Goal: Task Accomplishment & Management: Use online tool/utility

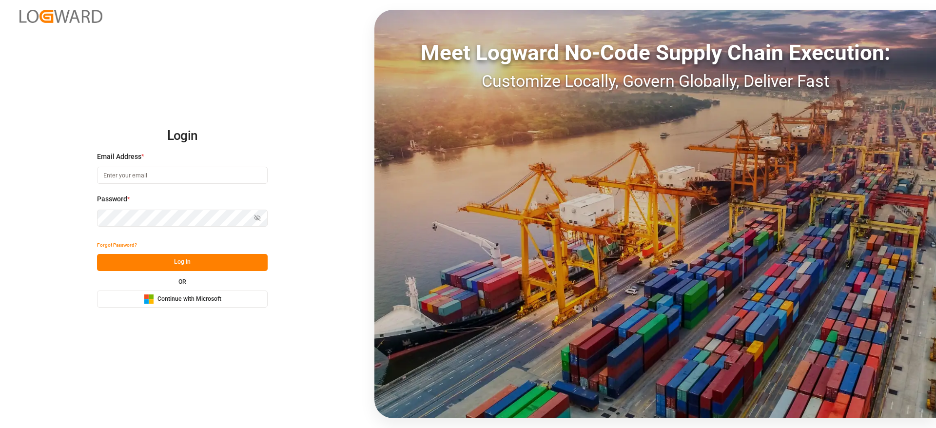
click at [163, 301] on span "Continue with Microsoft" at bounding box center [189, 299] width 64 height 9
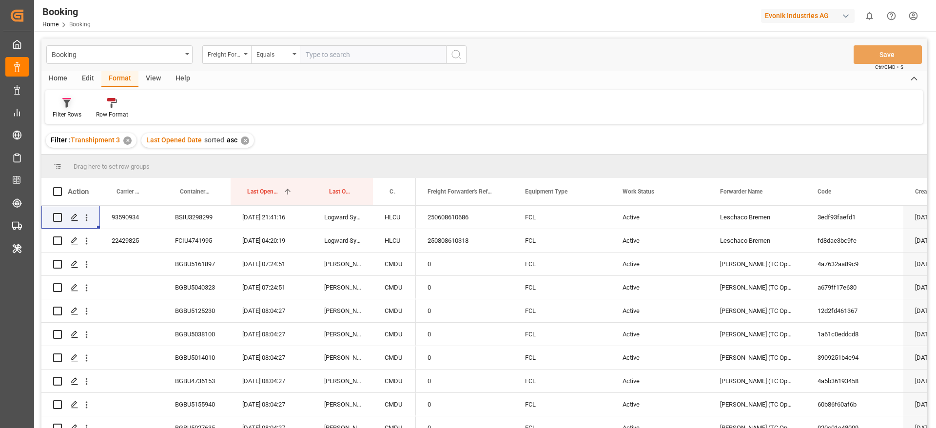
click at [71, 102] on icon at bounding box center [66, 103] width 9 height 10
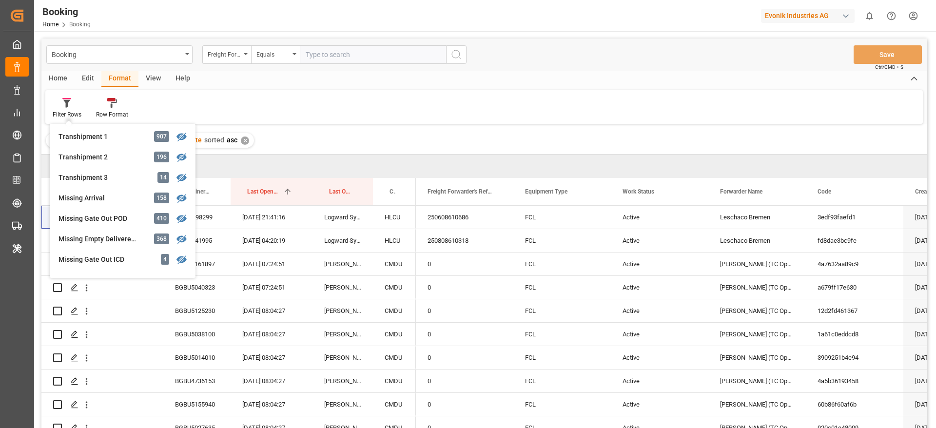
scroll to position [318, 0]
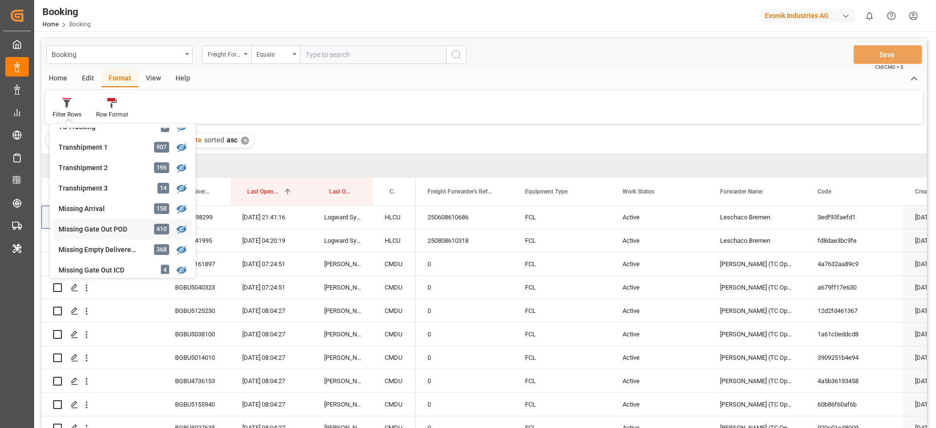
click at [120, 235] on div "Missing Gate Out POD 410" at bounding box center [123, 229] width 138 height 20
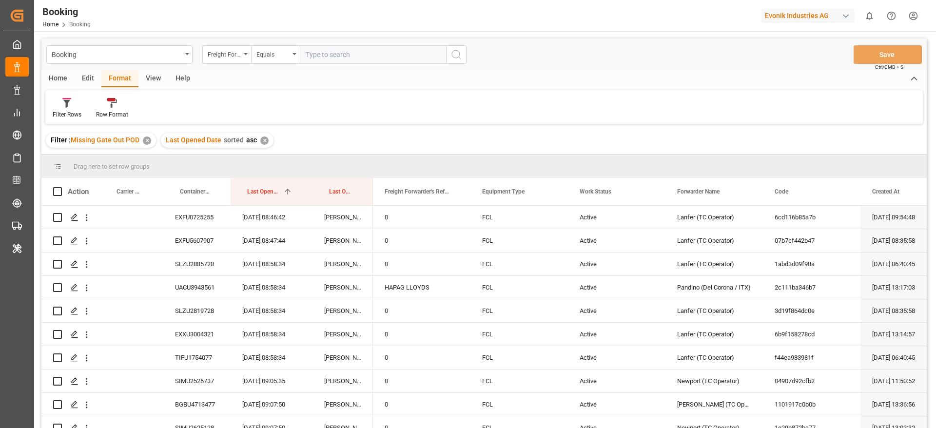
click at [149, 79] on div "View" at bounding box center [153, 79] width 30 height 17
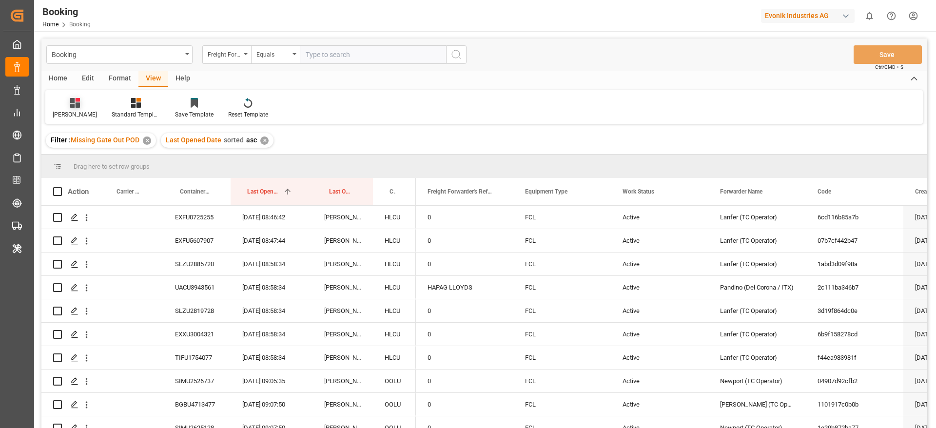
click at [67, 105] on div at bounding box center [75, 103] width 44 height 10
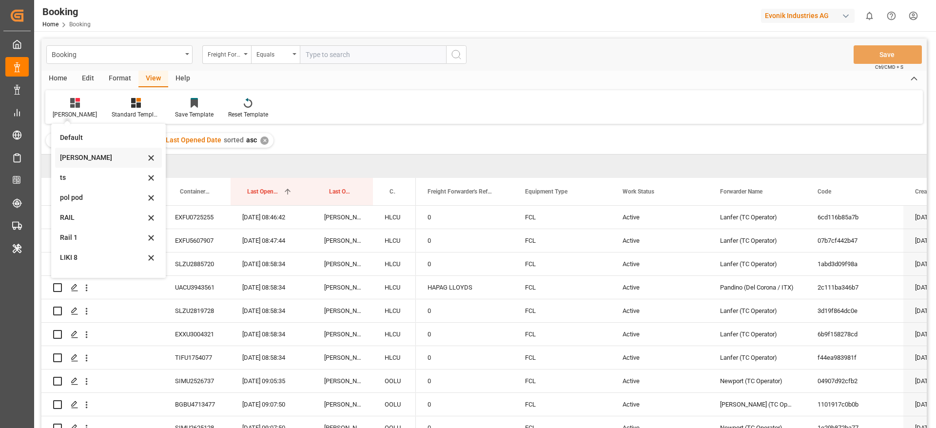
click at [89, 157] on div "Likitha" at bounding box center [102, 158] width 85 height 10
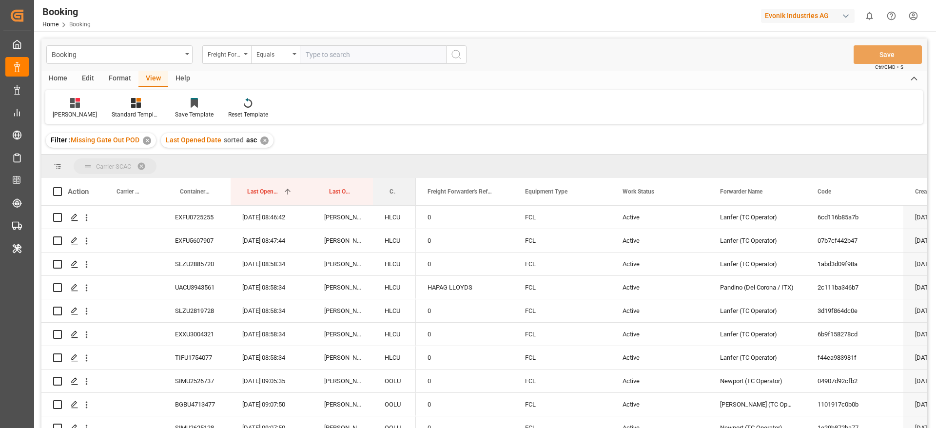
drag, startPoint x: 395, startPoint y: 187, endPoint x: 412, endPoint y: 160, distance: 31.9
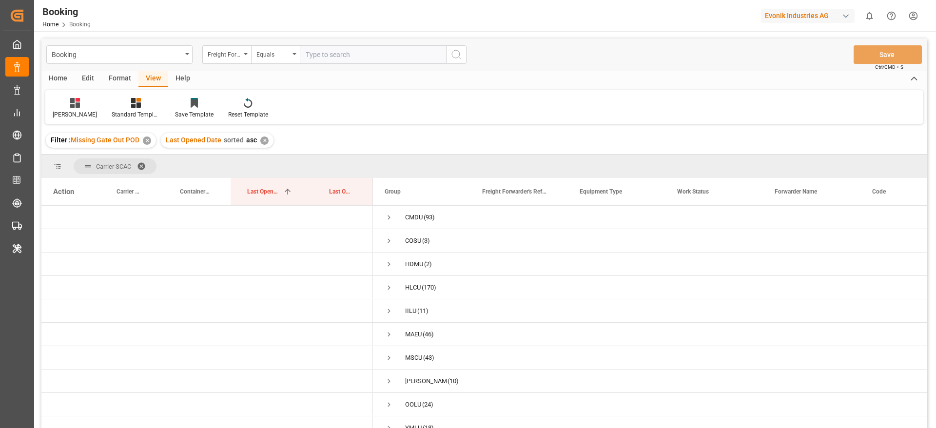
click at [114, 74] on div "Format" at bounding box center [119, 79] width 37 height 17
click at [78, 99] on div at bounding box center [67, 103] width 29 height 10
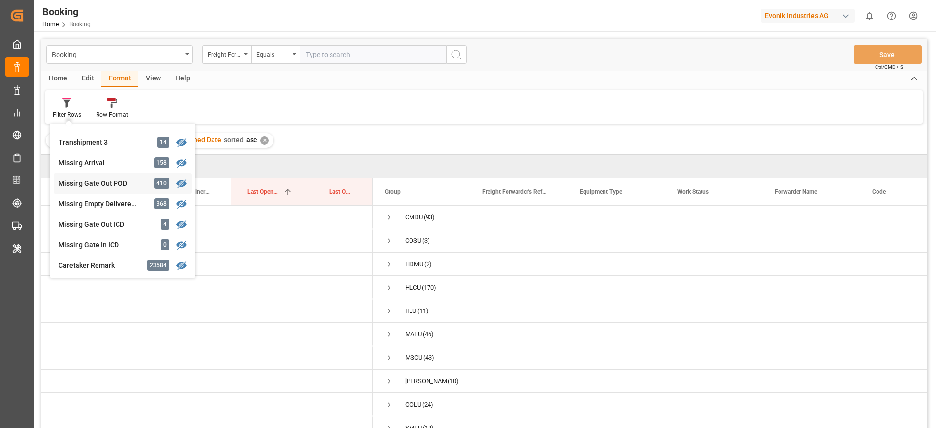
scroll to position [367, 0]
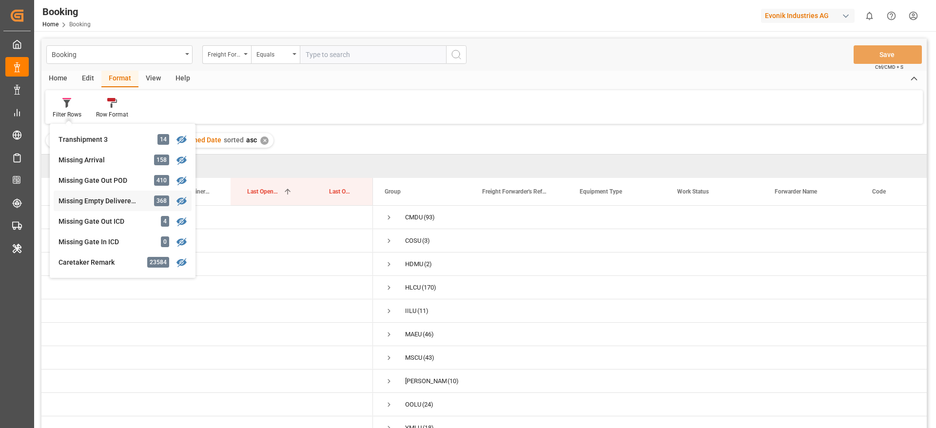
click at [116, 206] on div "Booking Freight Forwarder's Reference No. Equals Save Ctrl/CMD + S Home Edit Fo…" at bounding box center [483, 246] width 885 height 415
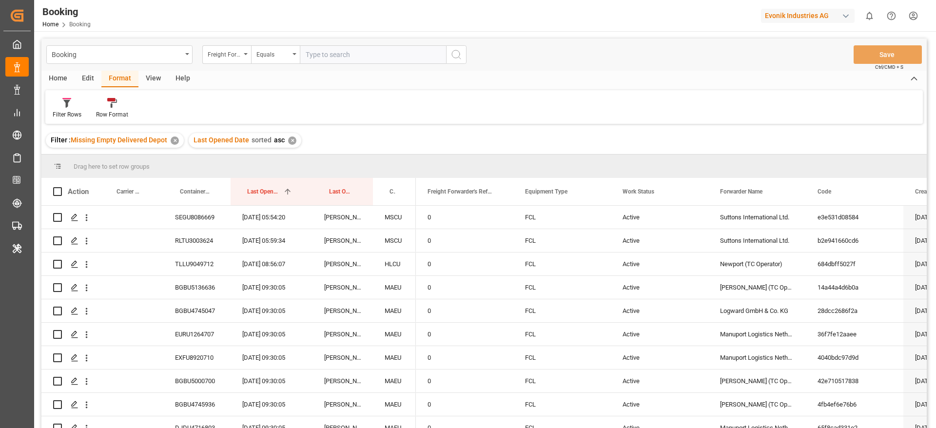
click at [153, 78] on div "View" at bounding box center [153, 79] width 30 height 17
click at [69, 107] on div at bounding box center [75, 103] width 44 height 10
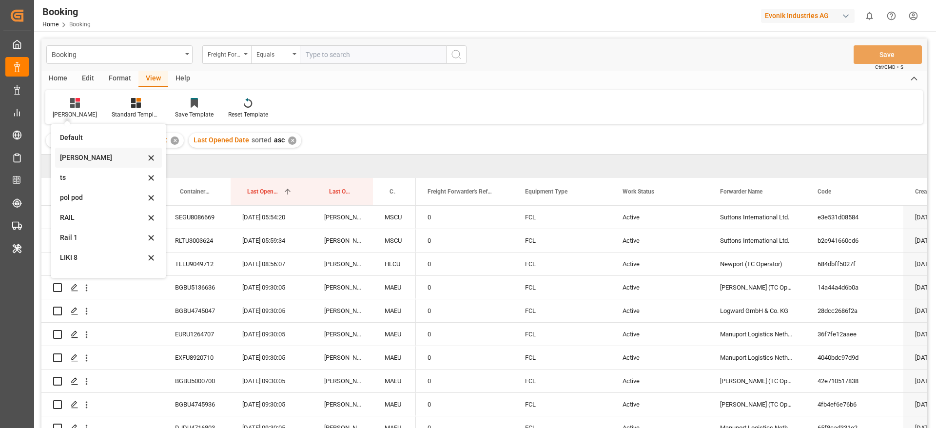
click at [80, 159] on div "Likitha" at bounding box center [102, 158] width 85 height 10
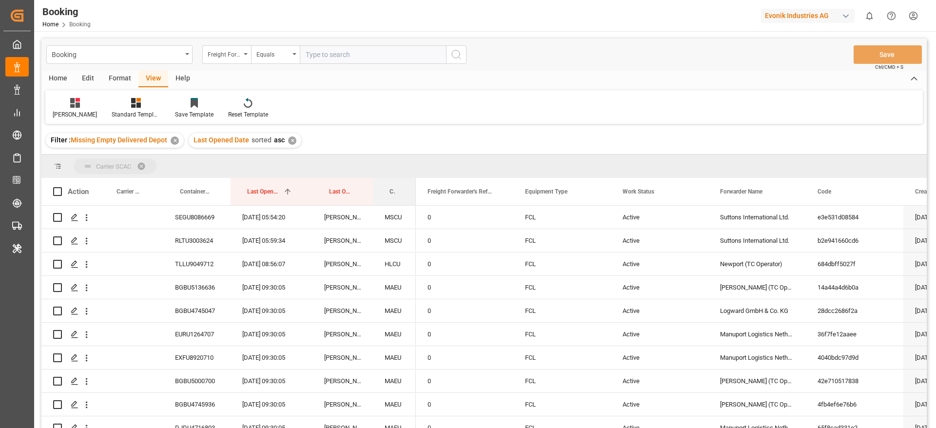
drag, startPoint x: 389, startPoint y: 180, endPoint x: 399, endPoint y: 169, distance: 14.9
